Goal: Transaction & Acquisition: Purchase product/service

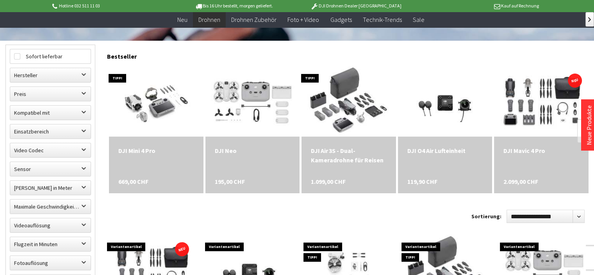
scroll to position [234, 0]
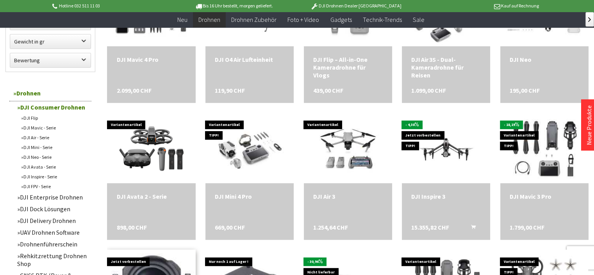
scroll to position [469, 0]
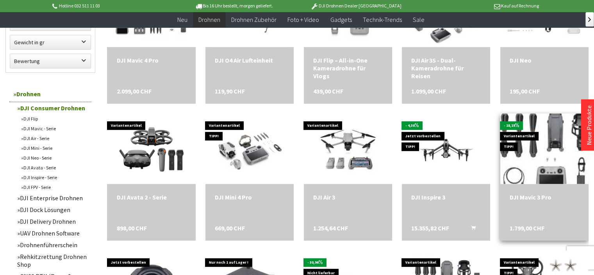
click at [548, 133] on img at bounding box center [544, 148] width 123 height 98
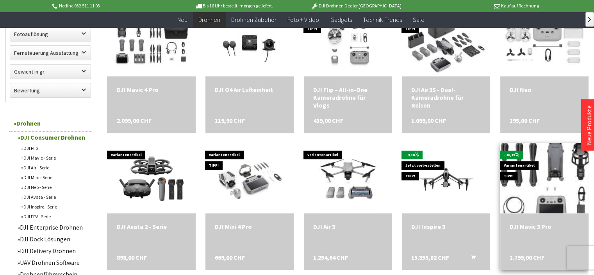
scroll to position [4, 0]
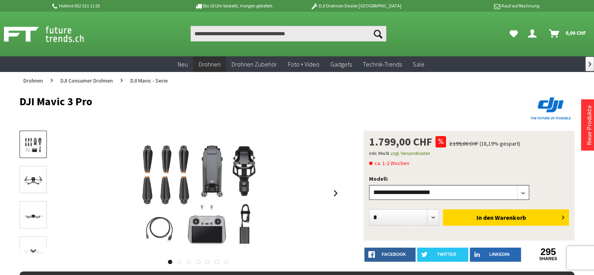
click at [524, 191] on select"] "**********" at bounding box center [449, 192] width 160 height 15
click at [334, 157] on div at bounding box center [198, 193] width 287 height 125
